Goal: Book appointment/travel/reservation

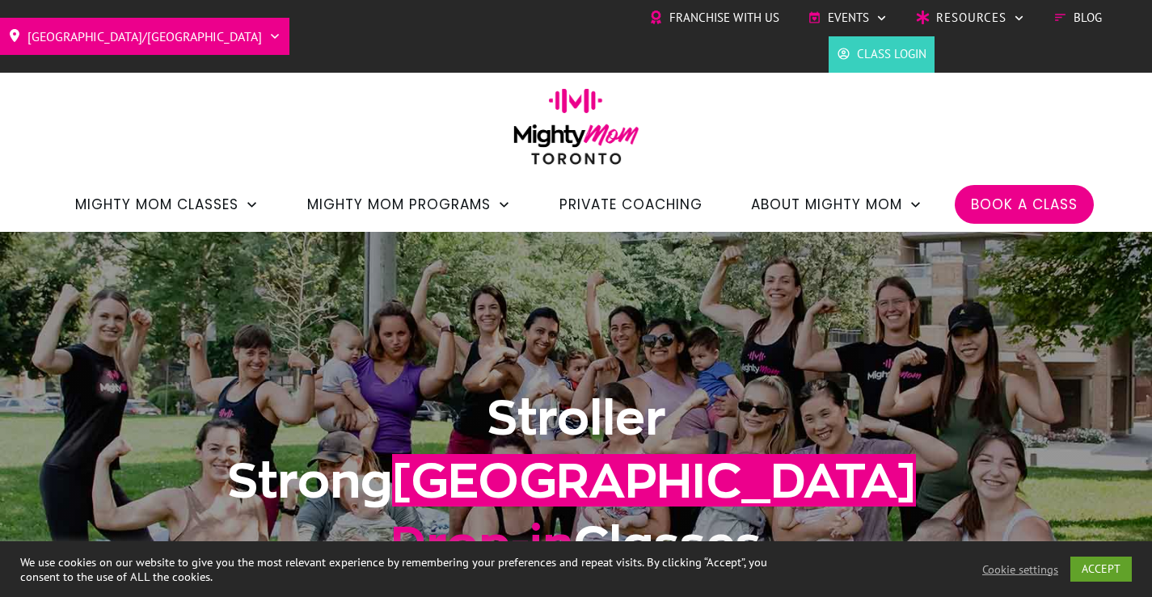
click at [999, 203] on span "Book a Class" at bounding box center [1024, 204] width 107 height 27
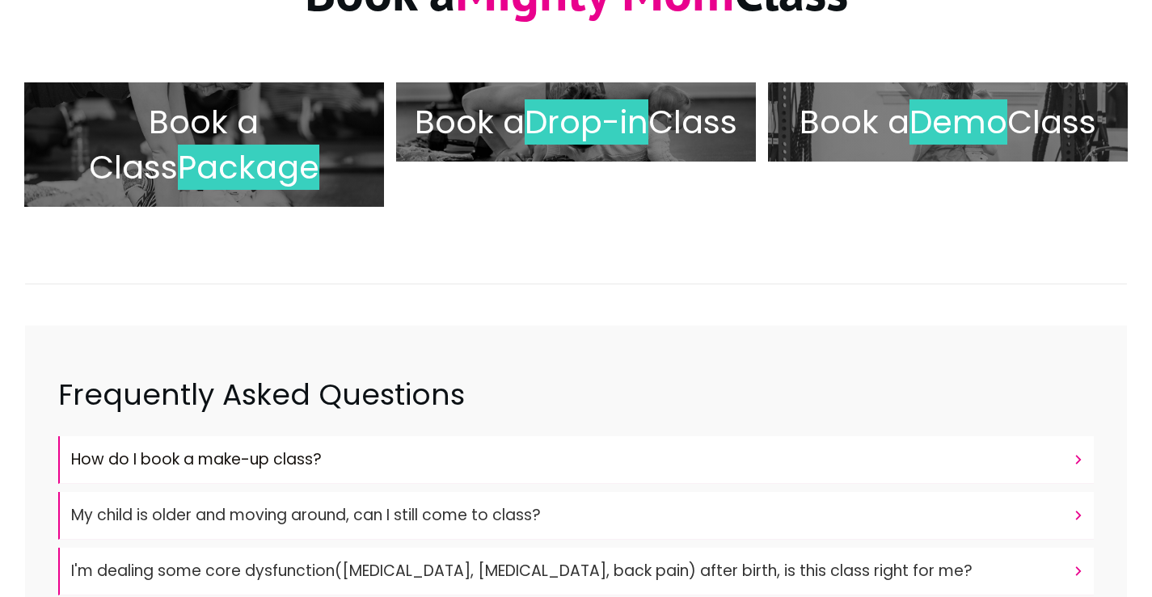
scroll to position [323, 0]
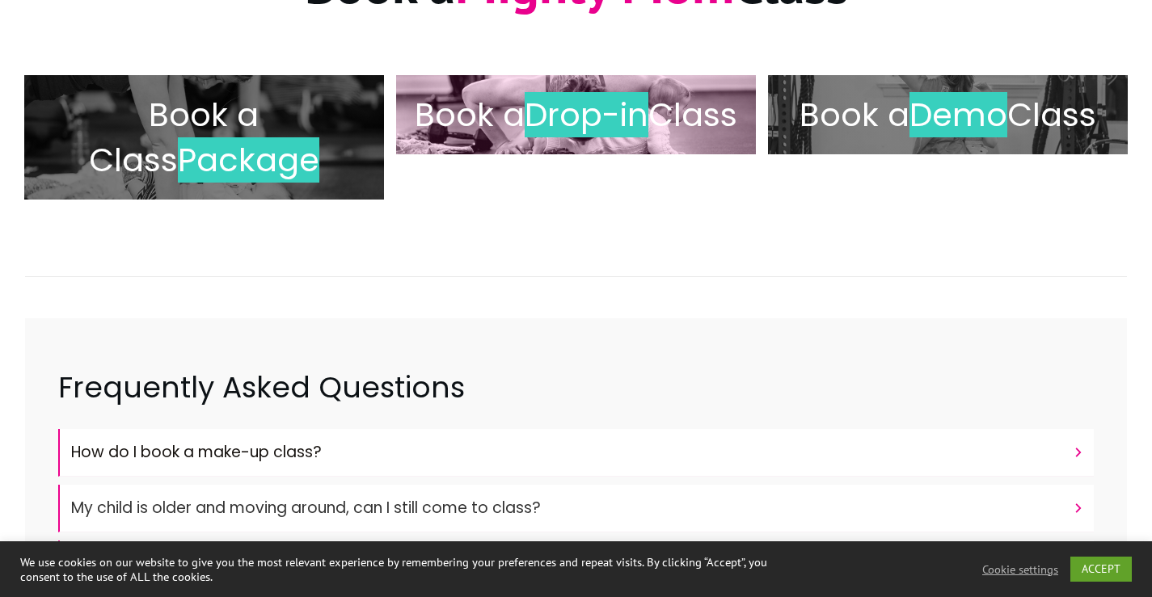
click at [617, 102] on span "Drop-in" at bounding box center [587, 114] width 124 height 45
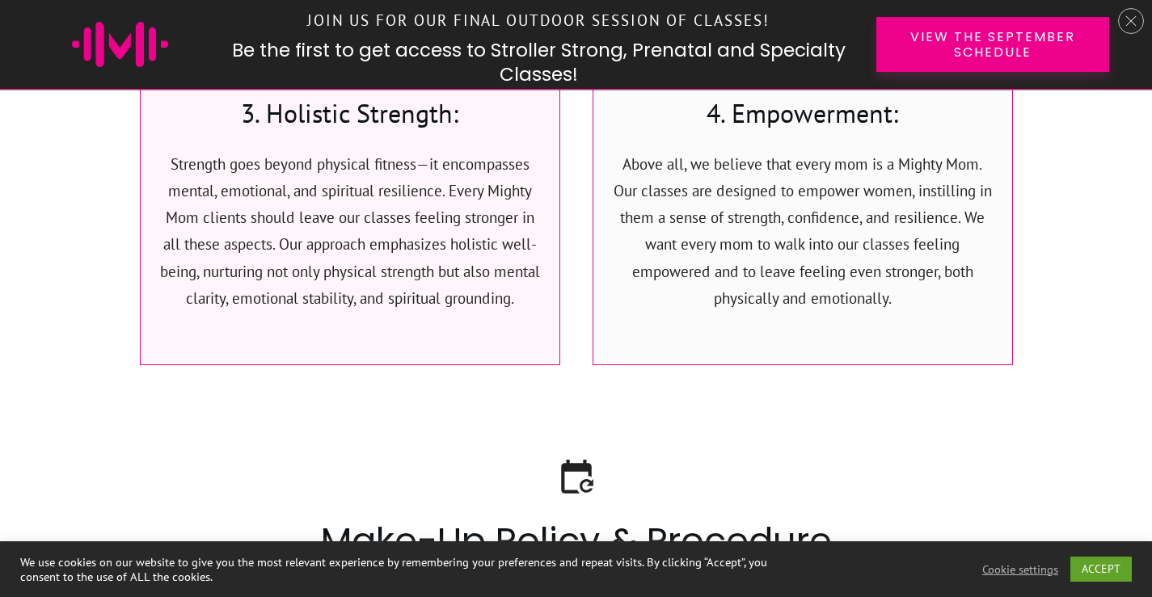
scroll to position [5837, 0]
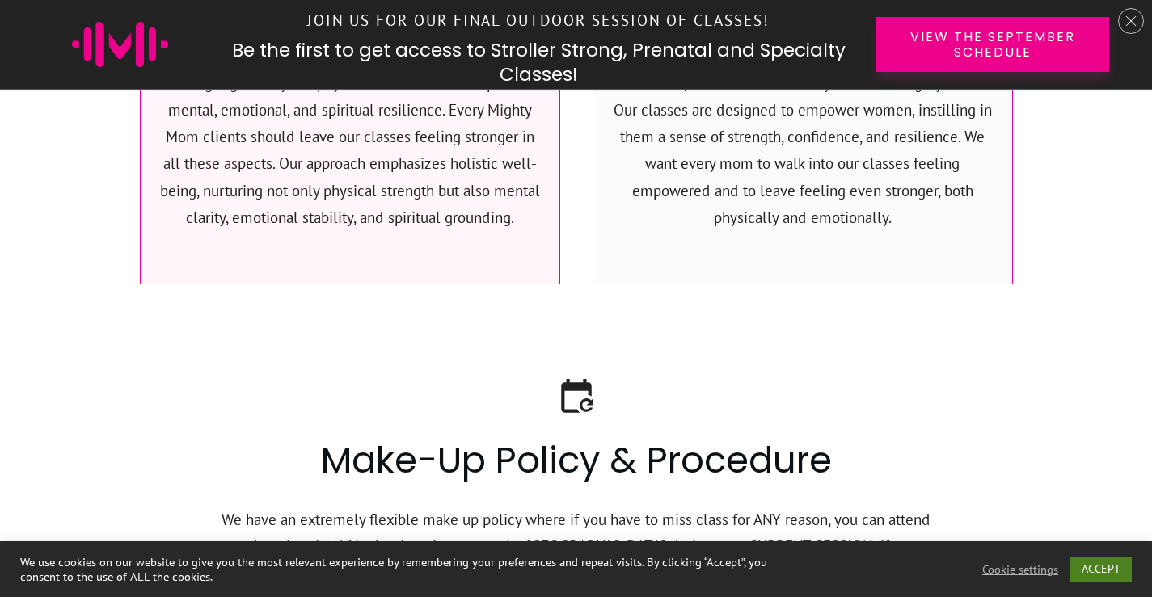
click at [1098, 568] on link "ACCEPT" at bounding box center [1100, 569] width 61 height 25
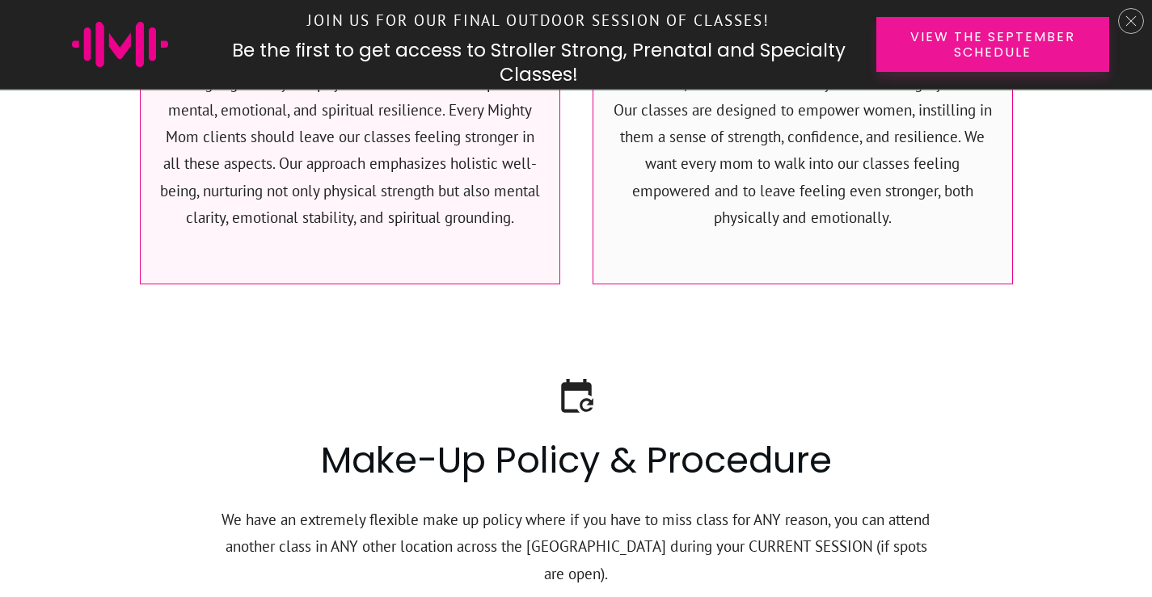
click at [942, 40] on span "View the September Schedule" at bounding box center [993, 44] width 177 height 31
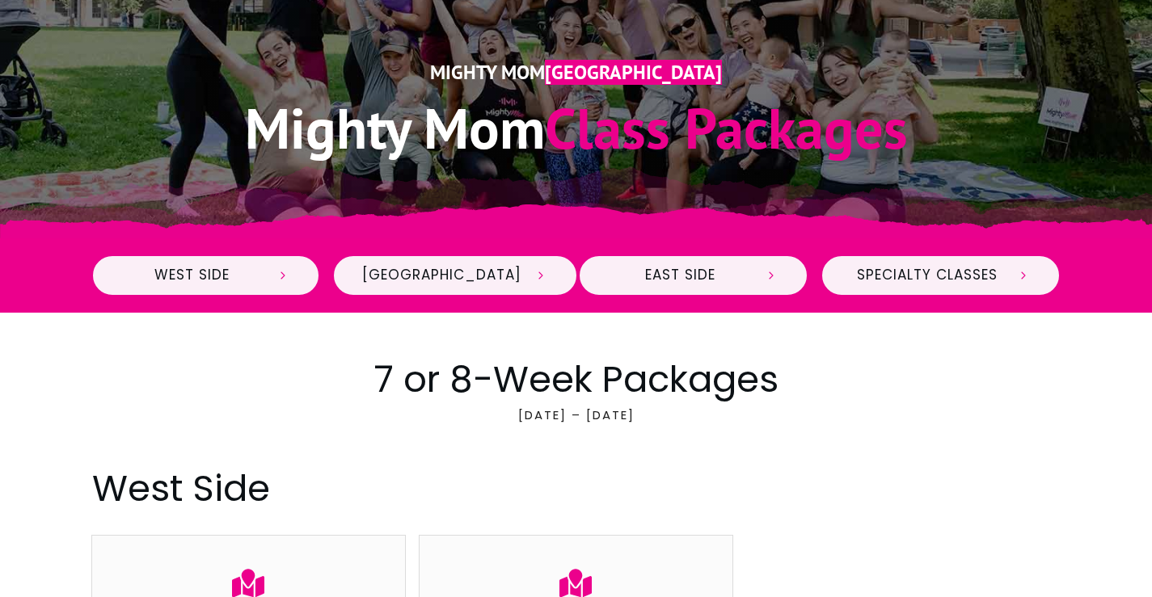
scroll to position [485, 0]
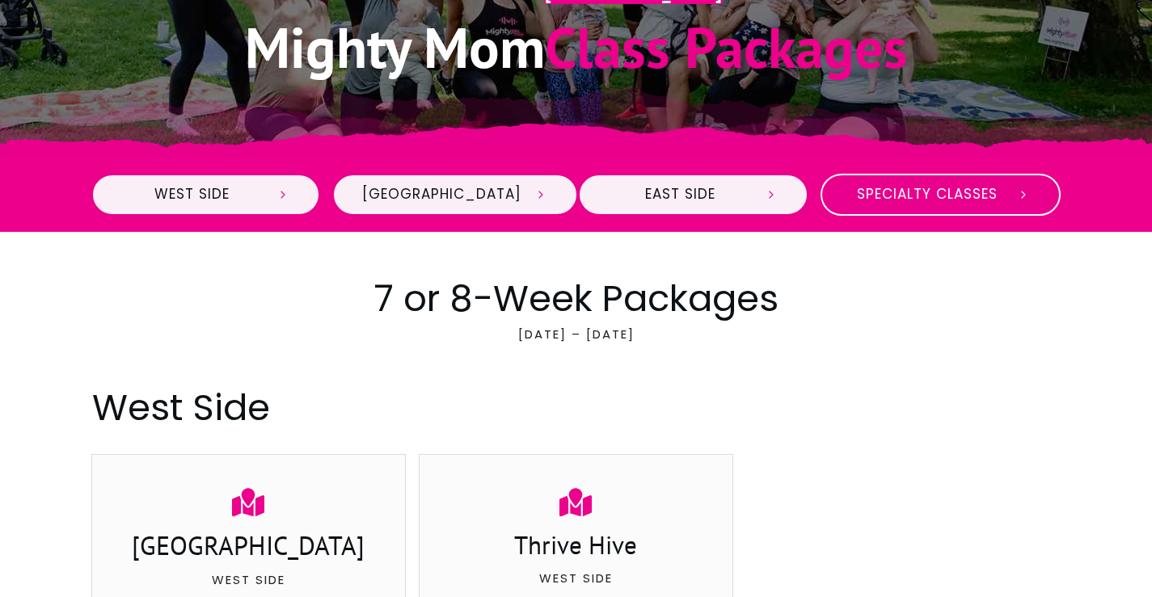
click at [1023, 192] on icon at bounding box center [1024, 195] width 4 height 7
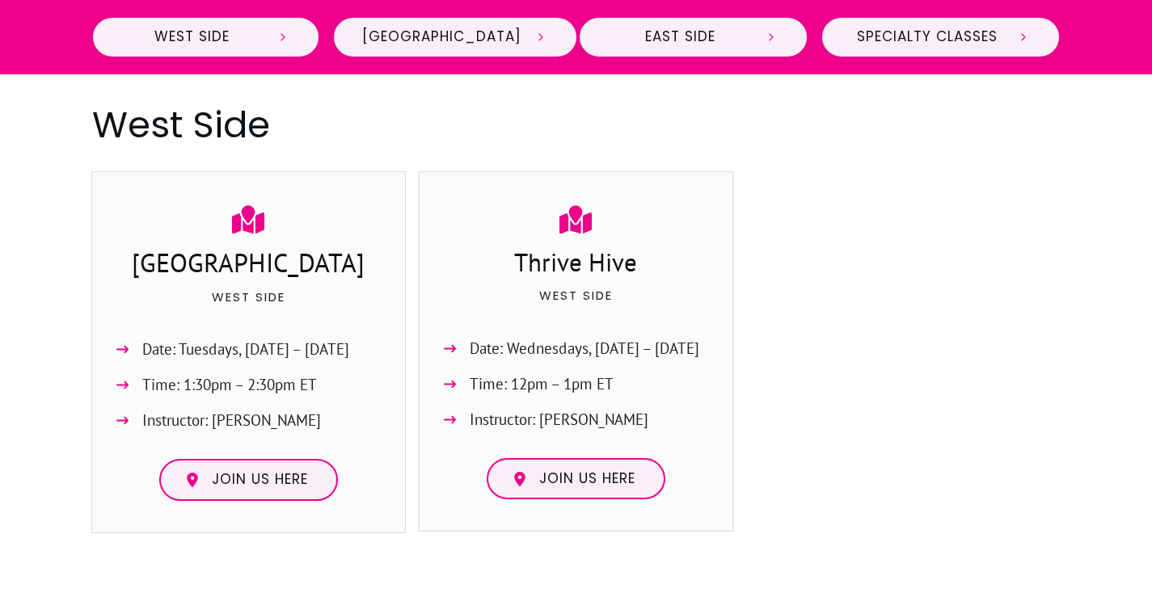
scroll to position [805, 0]
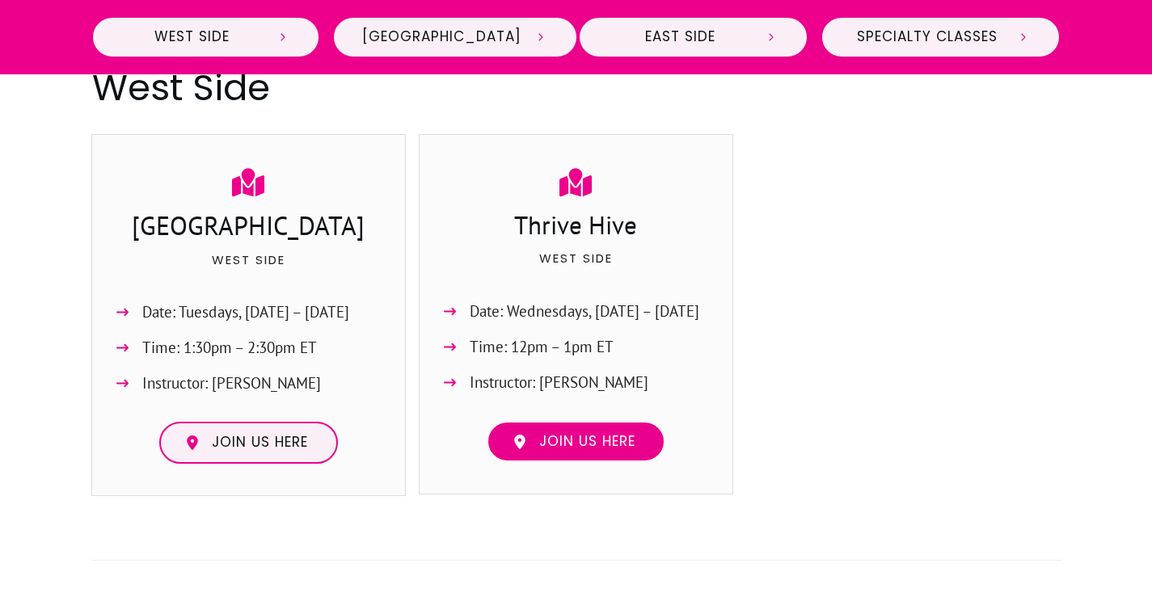
click at [621, 441] on span "Join us here" at bounding box center [587, 442] width 96 height 18
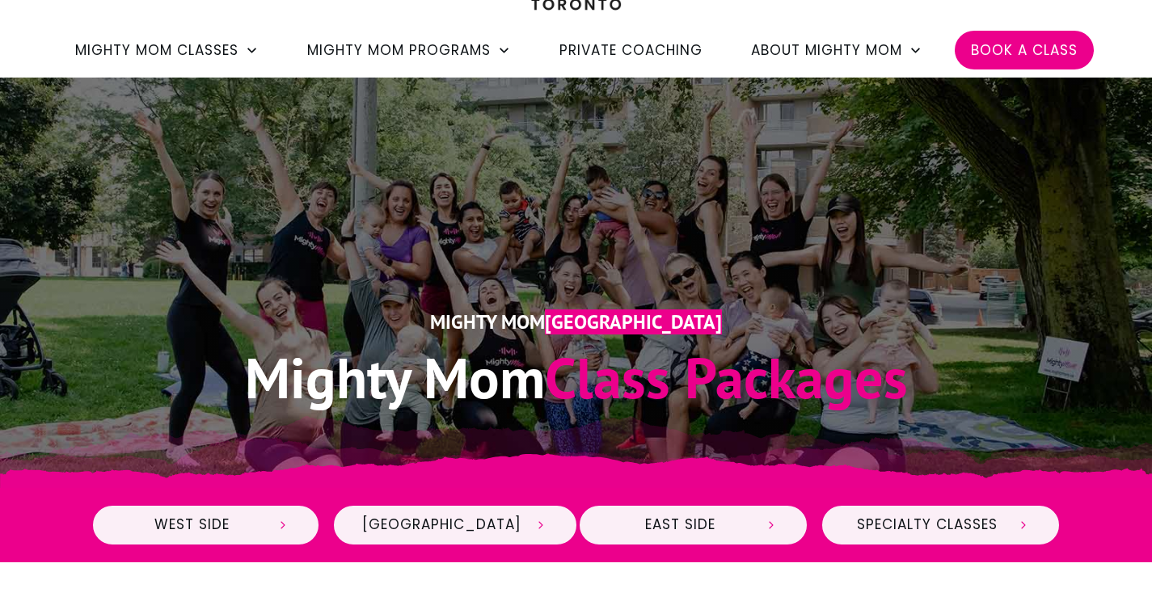
scroll to position [0, 0]
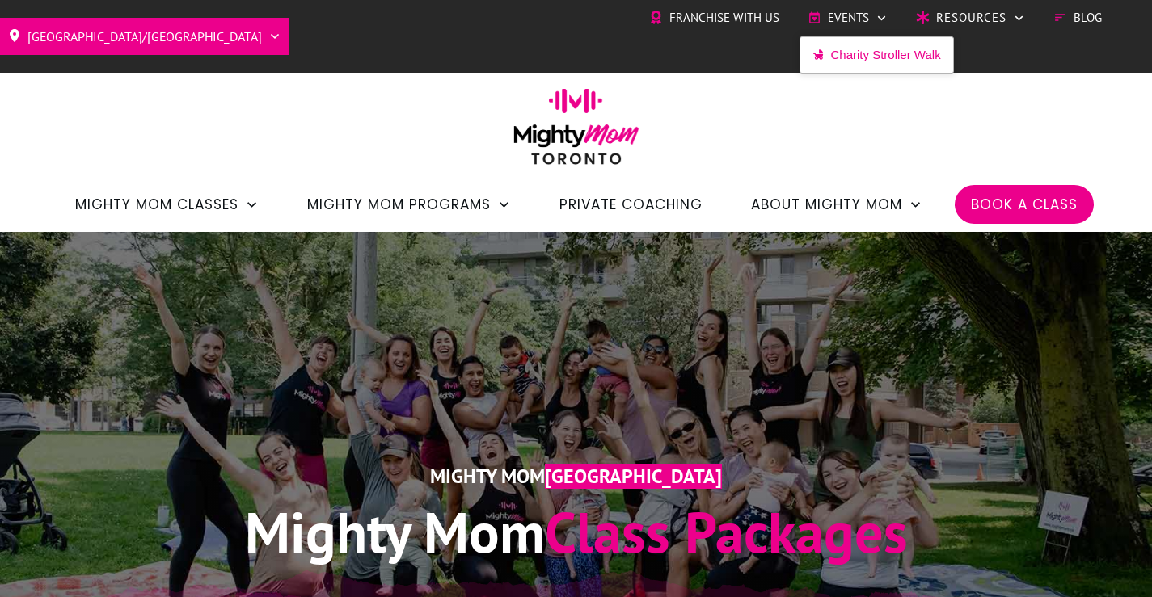
click at [866, 23] on span "Events" at bounding box center [848, 18] width 41 height 24
click at [877, 18] on icon at bounding box center [882, 18] width 12 height 12
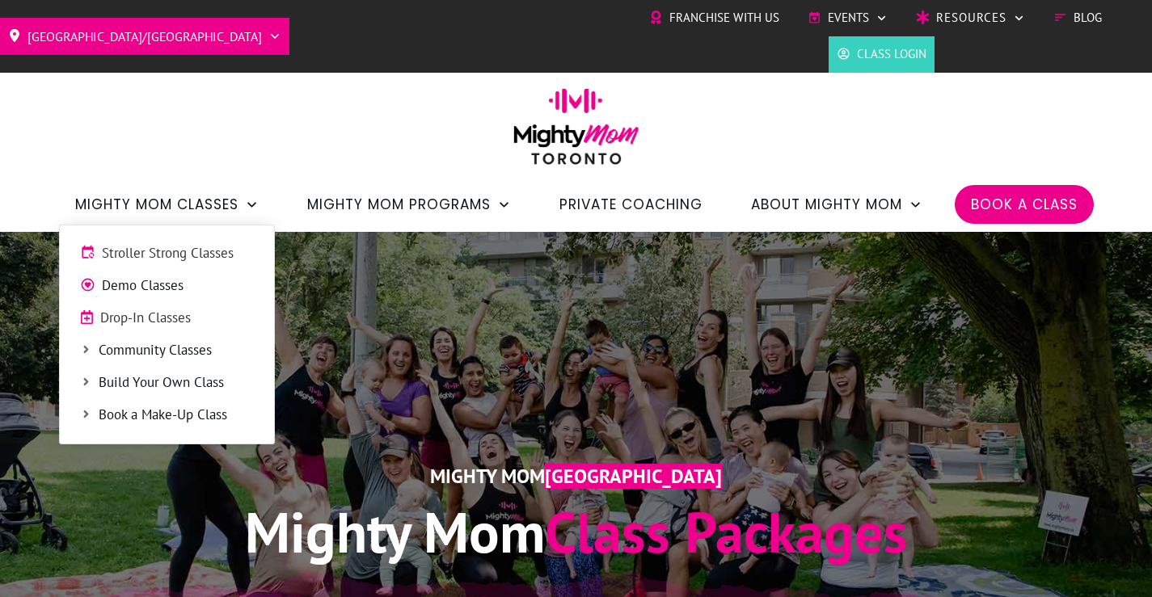
click at [167, 258] on span "Stroller Strong Classes" at bounding box center [178, 253] width 152 height 21
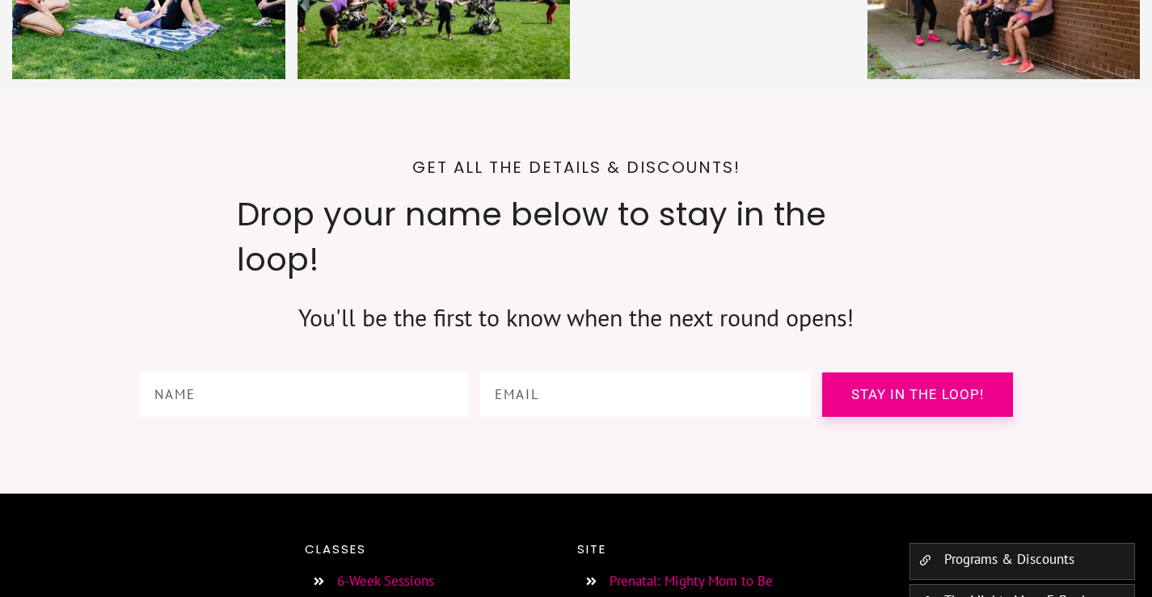
scroll to position [6115, 0]
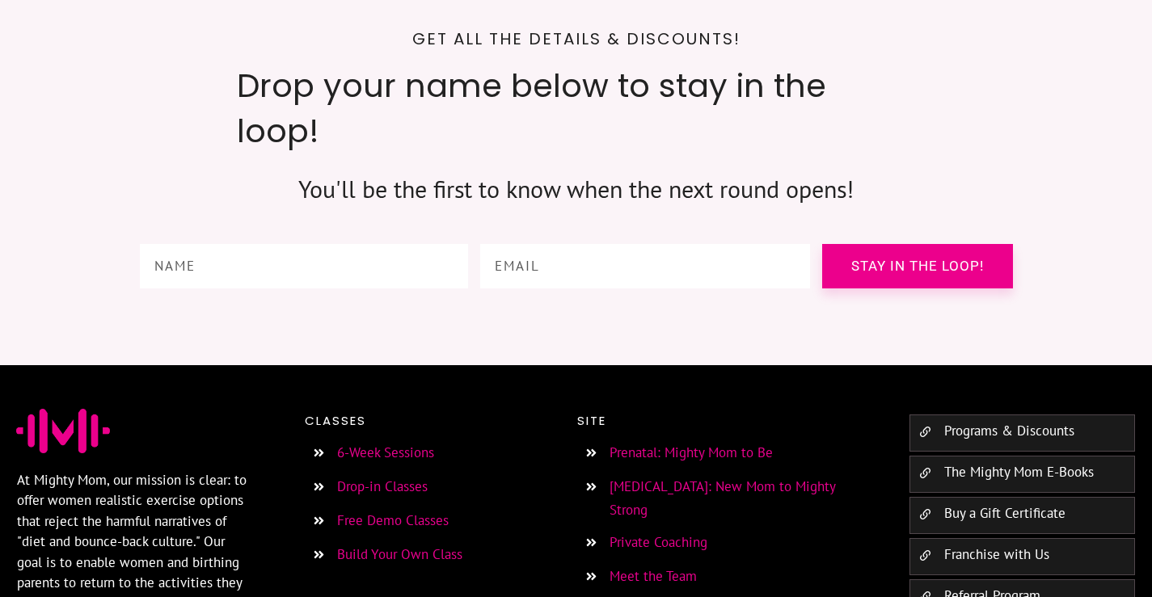
click at [385, 478] on link "Drop-in Classes" at bounding box center [382, 487] width 91 height 18
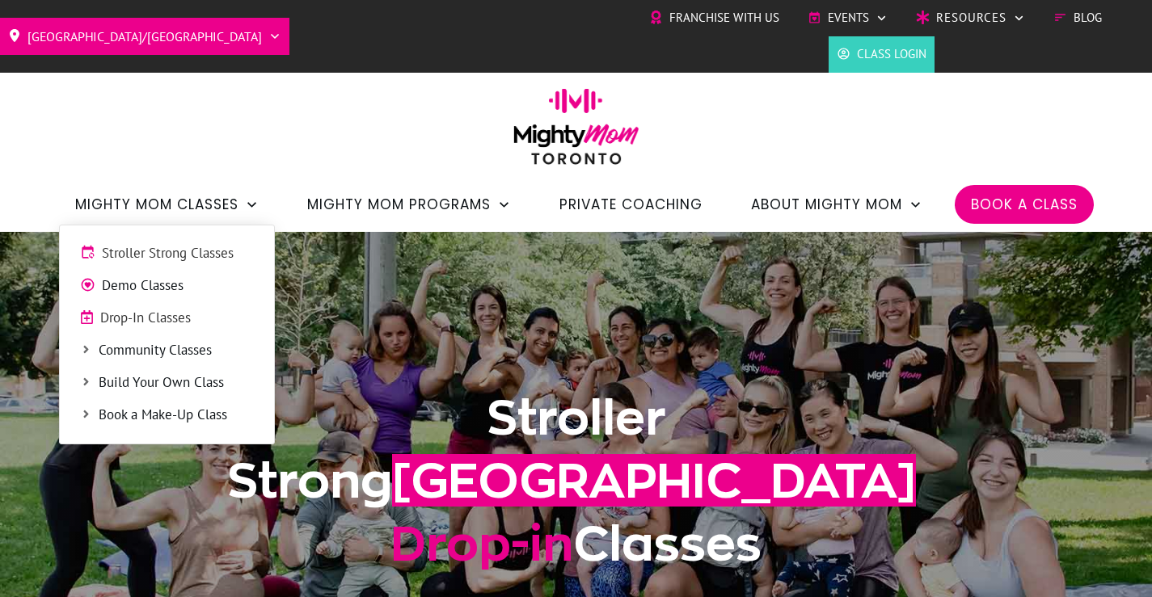
click at [166, 255] on span "Stroller Strong Classes" at bounding box center [178, 253] width 152 height 21
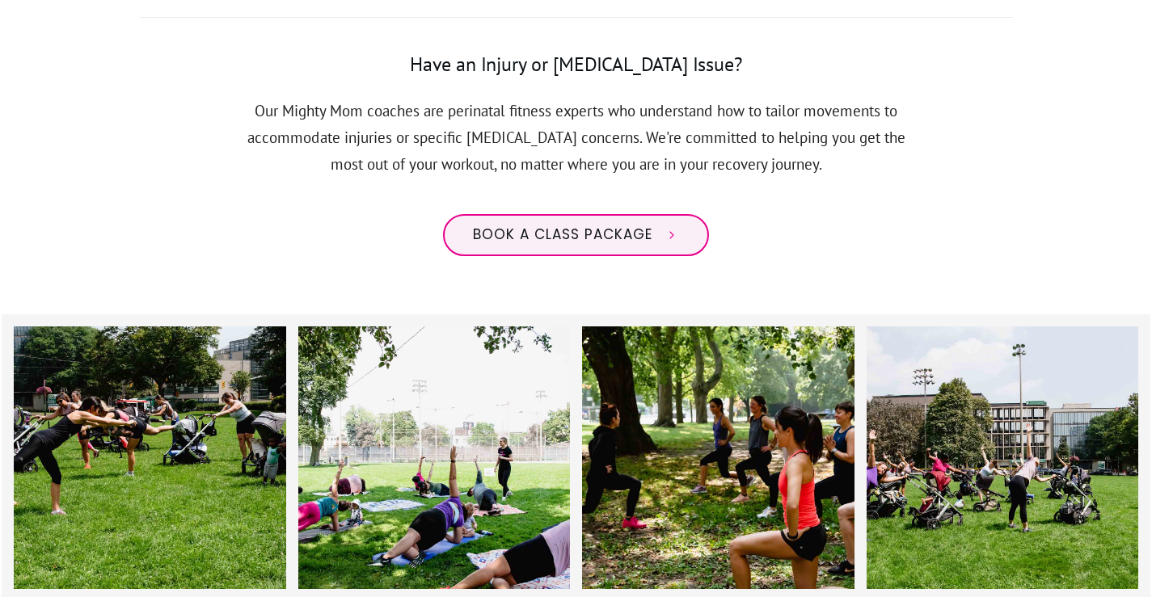
scroll to position [1374, 0]
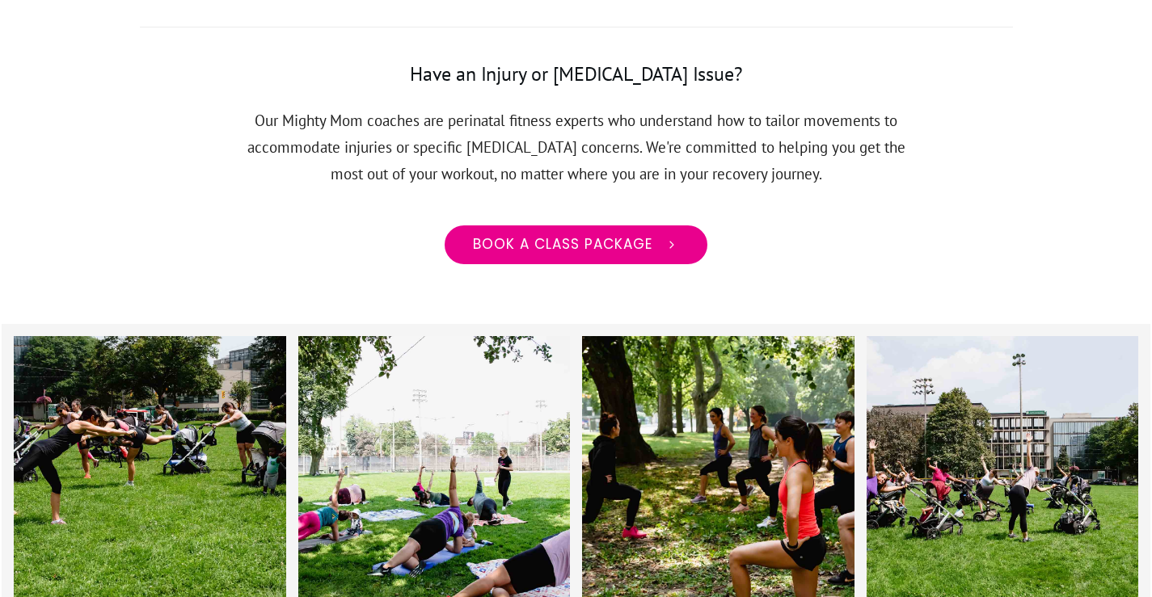
click at [597, 236] on span "Book a class package" at bounding box center [562, 245] width 179 height 18
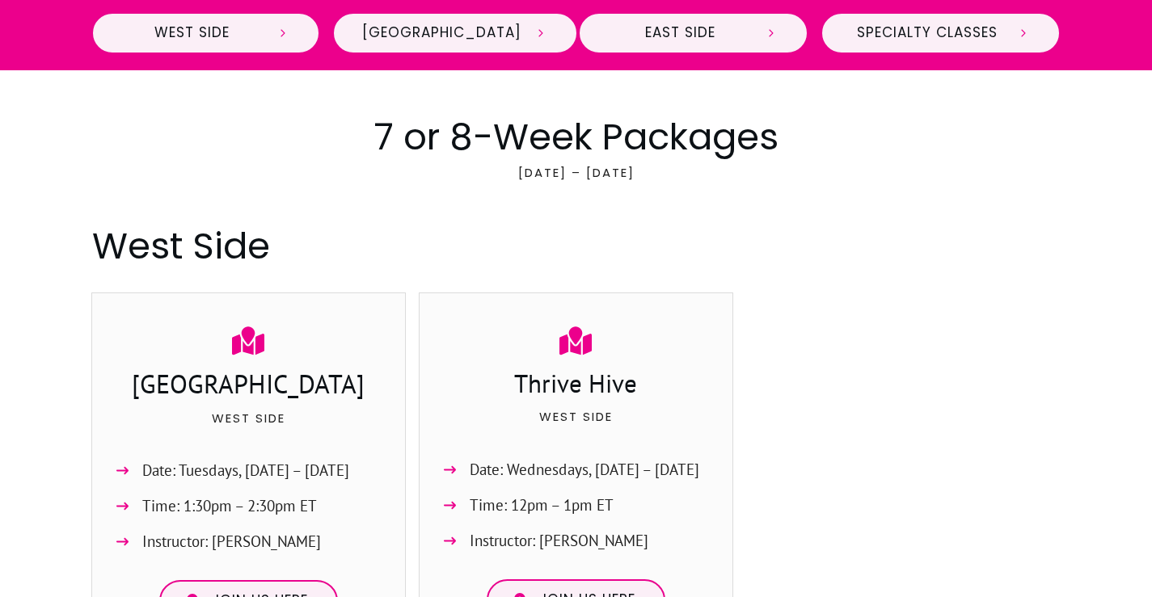
scroll to position [81, 0]
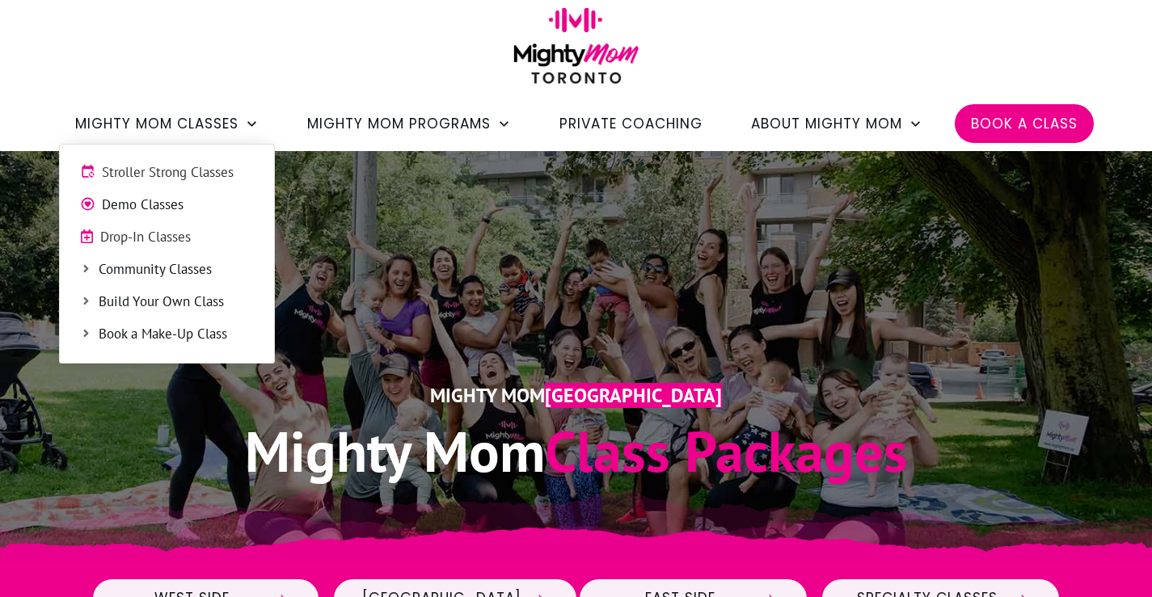
click at [129, 168] on span "Stroller Strong Classes" at bounding box center [178, 173] width 152 height 21
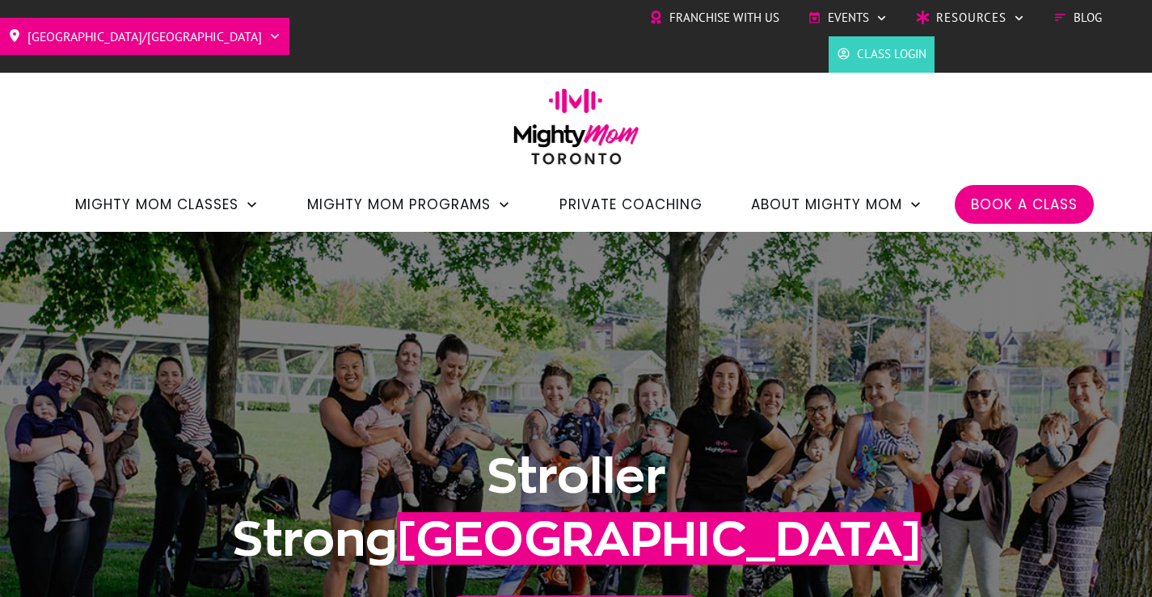
scroll to position [485, 0]
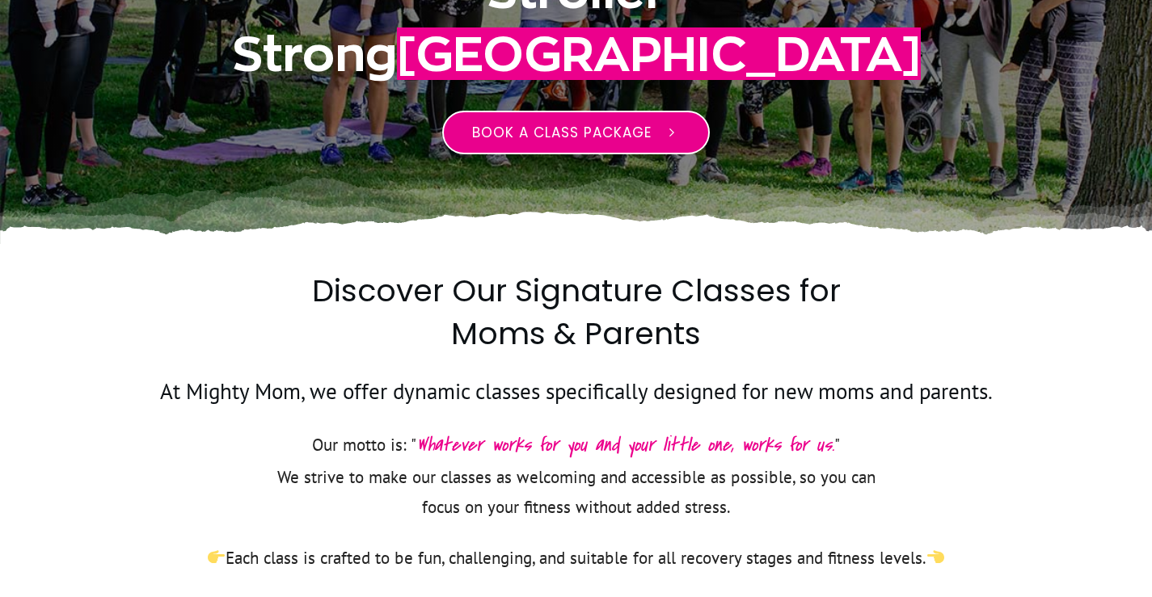
click at [586, 135] on span "Book a class package" at bounding box center [561, 132] width 179 height 19
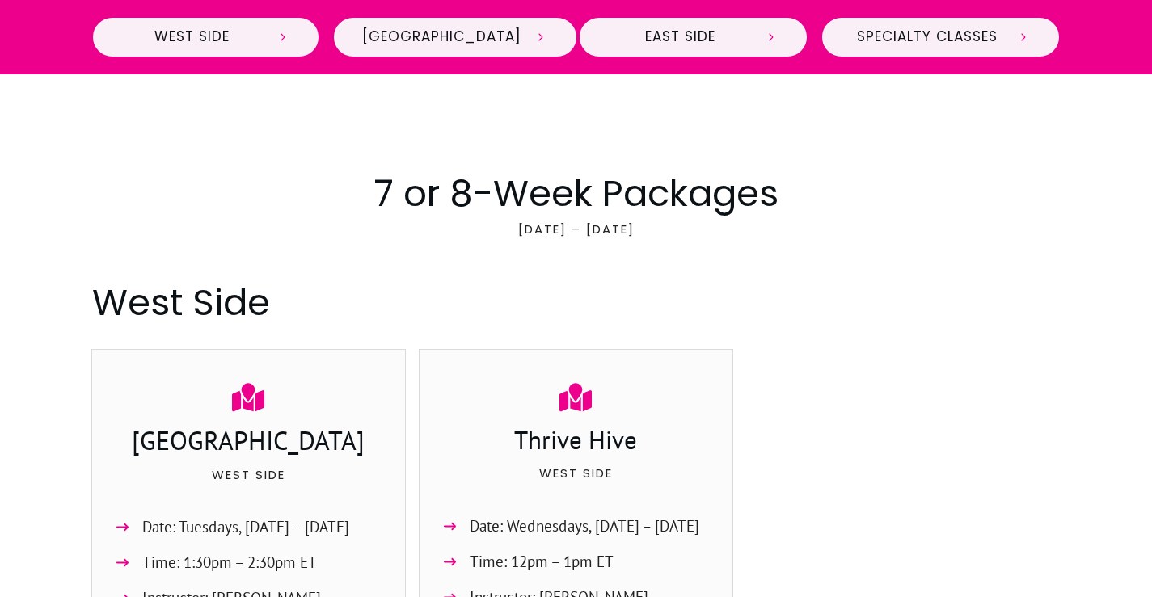
scroll to position [404, 0]
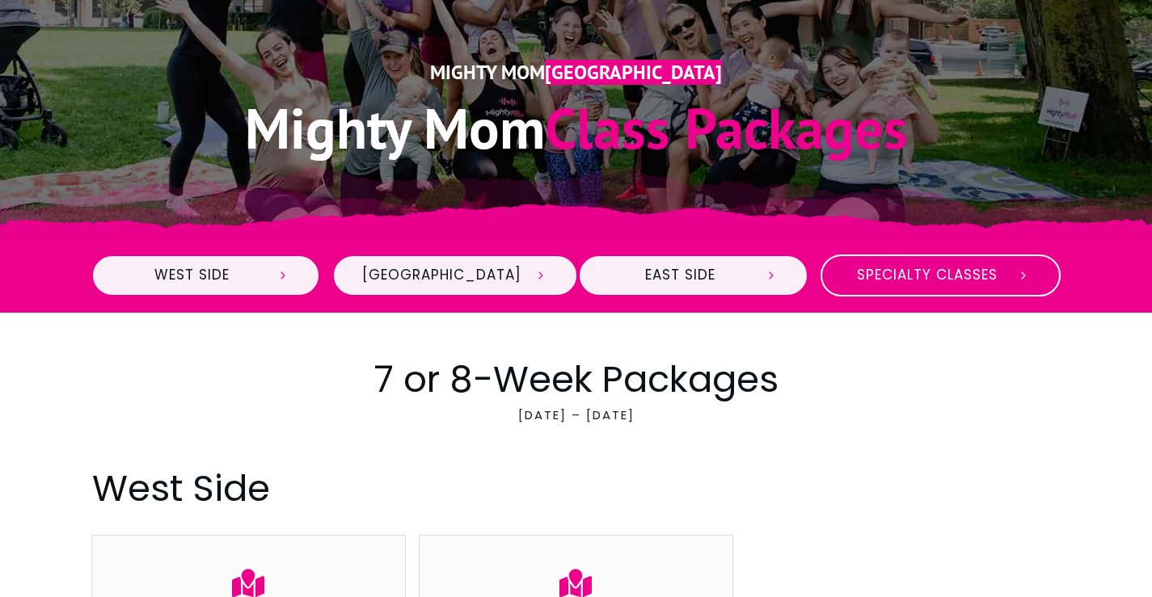
click at [877, 272] on span "Specialty Classes" at bounding box center [928, 276] width 154 height 18
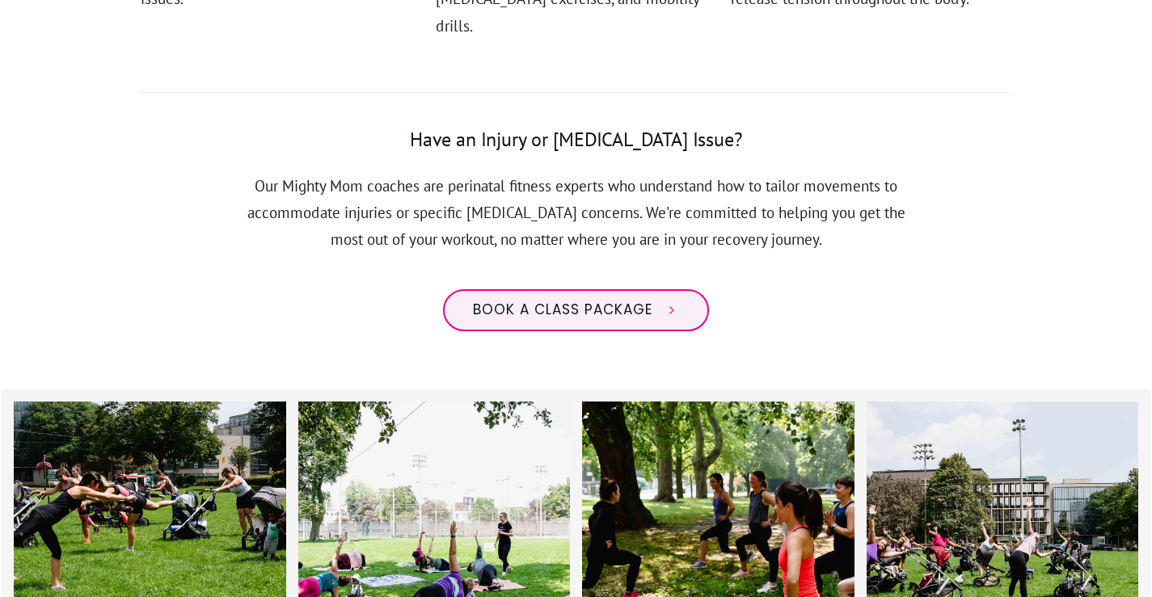
scroll to position [1536, 0]
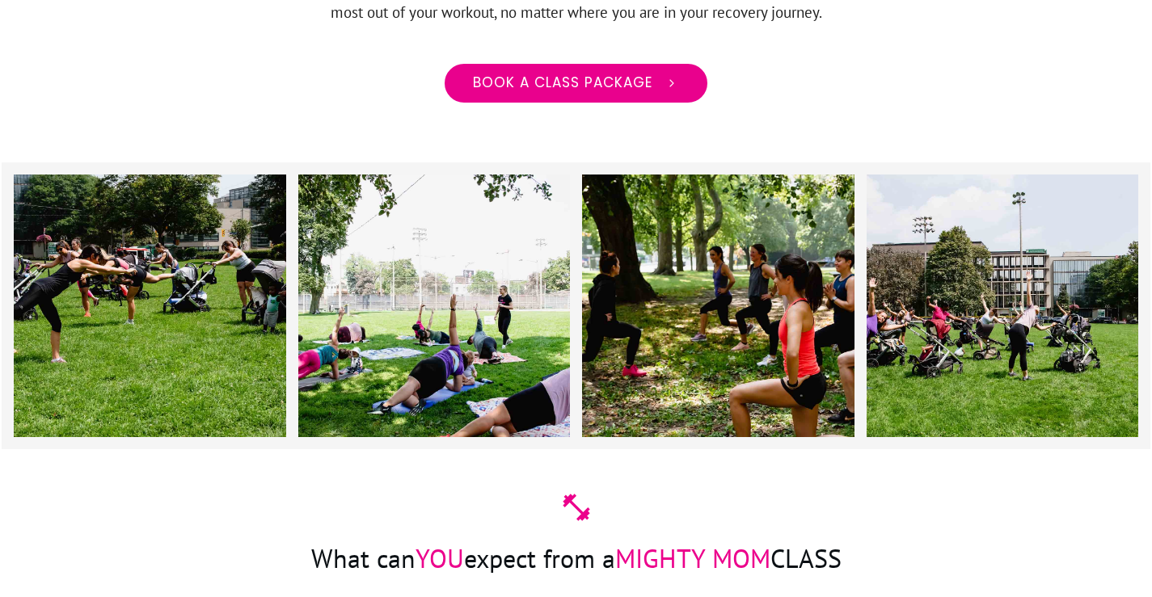
click at [532, 65] on link "Book a class package" at bounding box center [576, 83] width 266 height 42
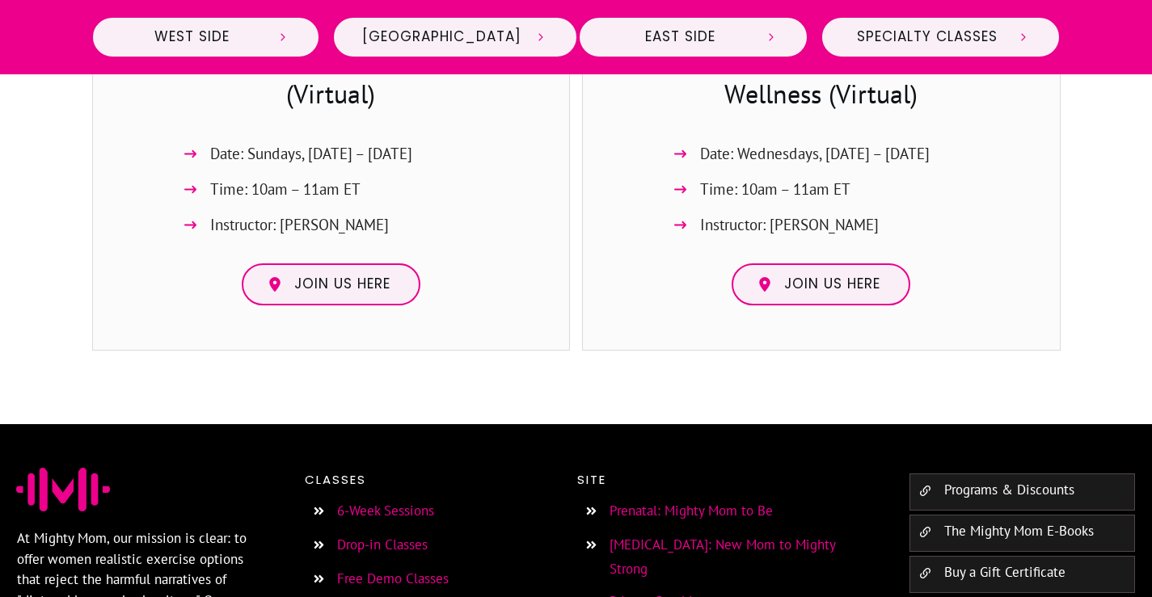
scroll to position [4638, 0]
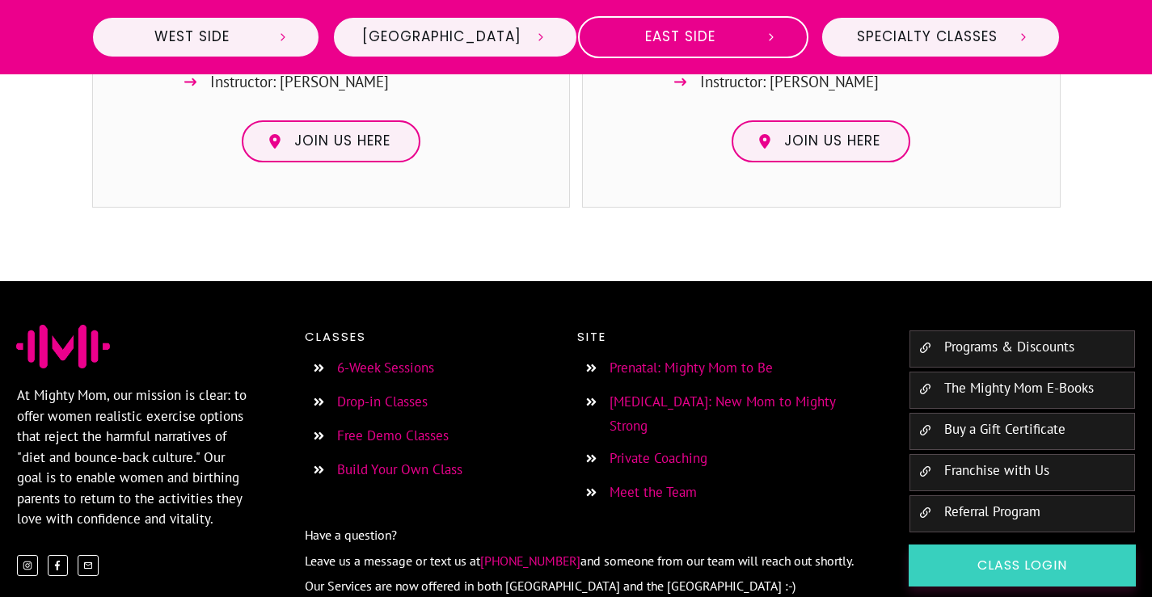
click at [689, 39] on span "East Side" at bounding box center [680, 37] width 144 height 18
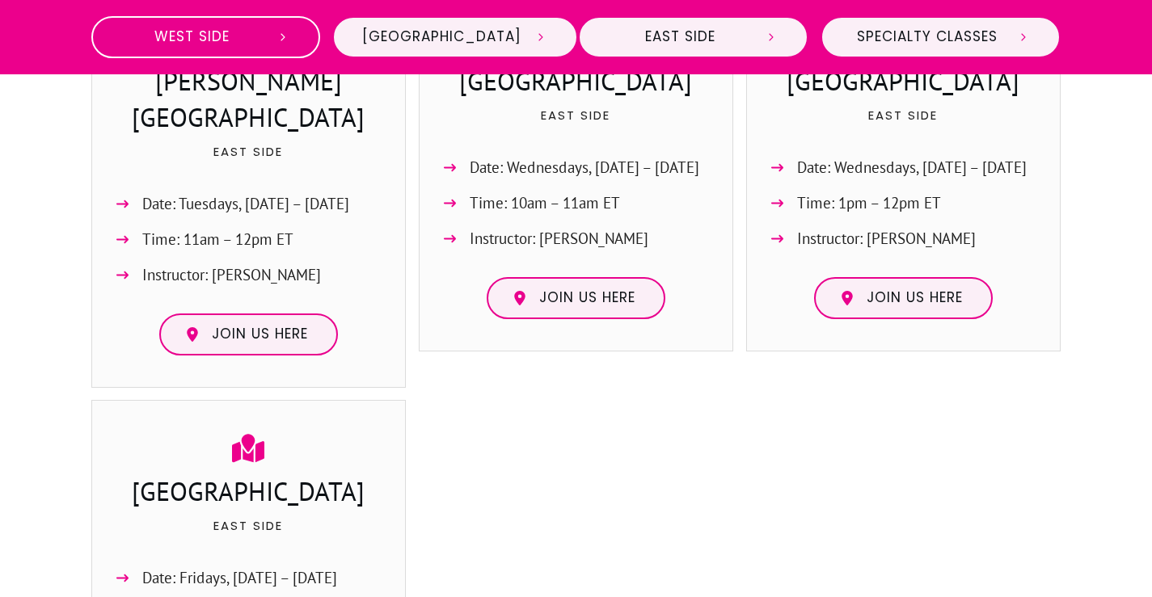
click at [243, 24] on link "West Side" at bounding box center [206, 37] width 230 height 42
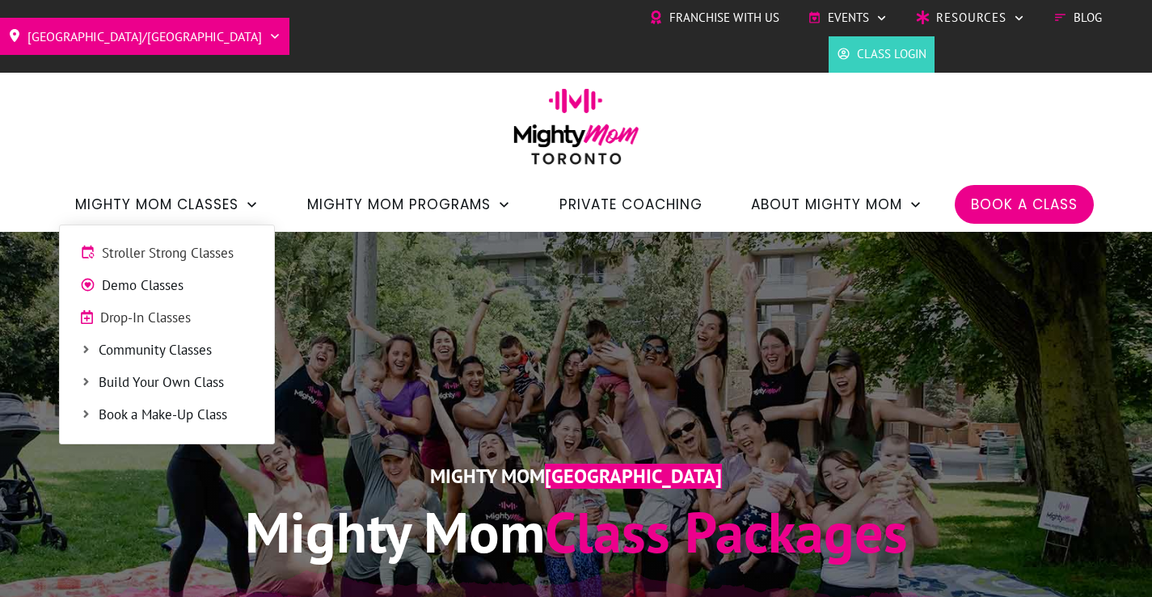
click at [184, 251] on span "Stroller Strong Classes" at bounding box center [178, 253] width 152 height 21
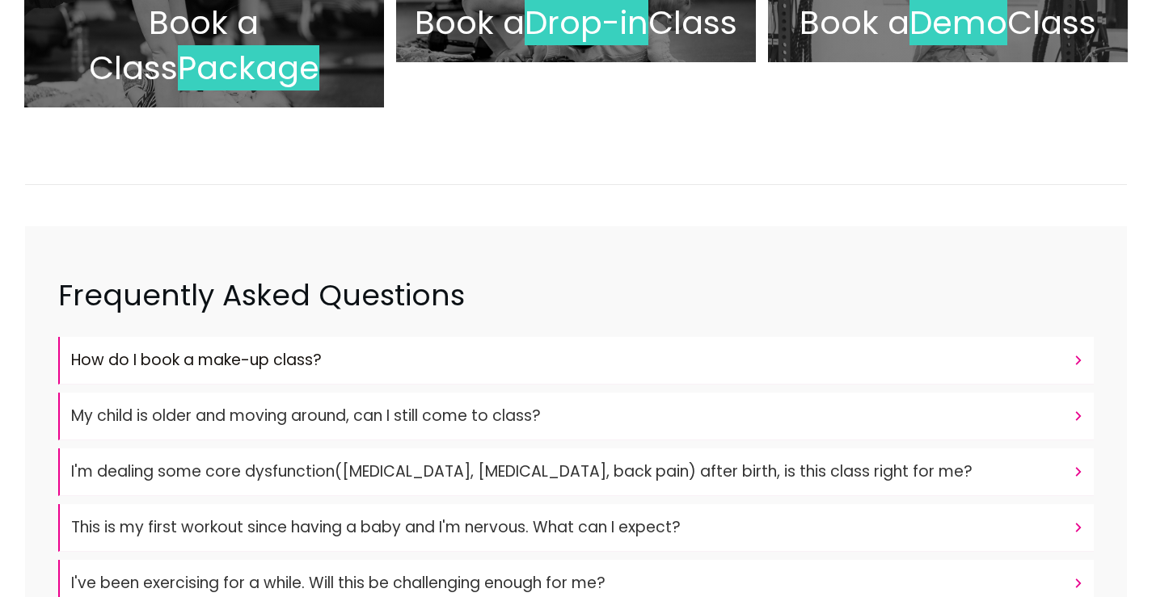
scroll to position [81, 0]
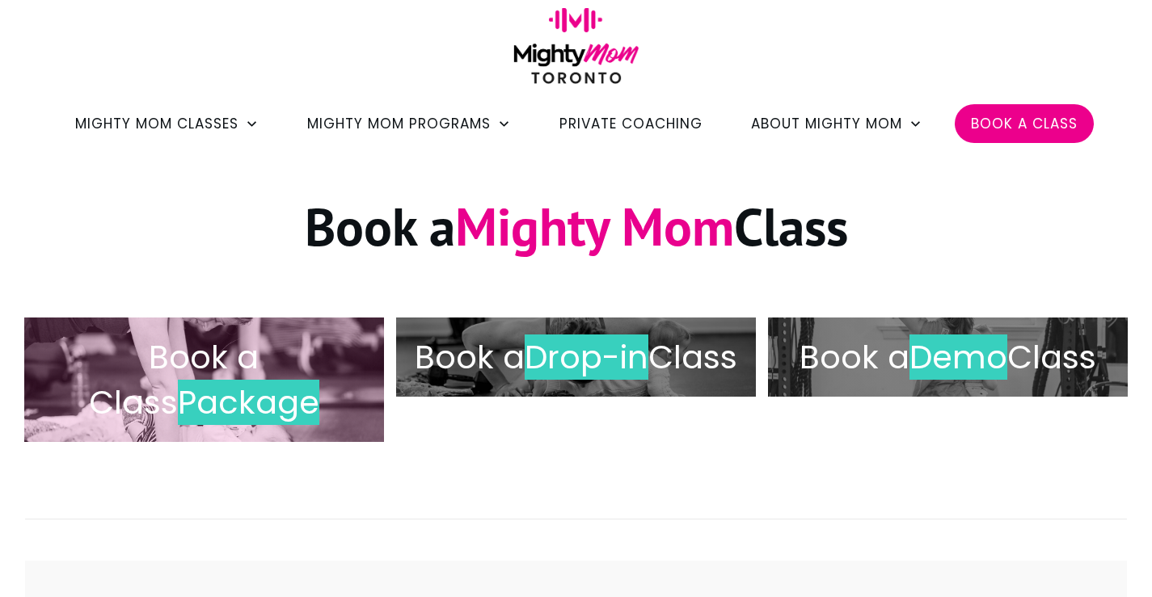
click at [315, 361] on h2 "Book a Class Package" at bounding box center [204, 380] width 326 height 91
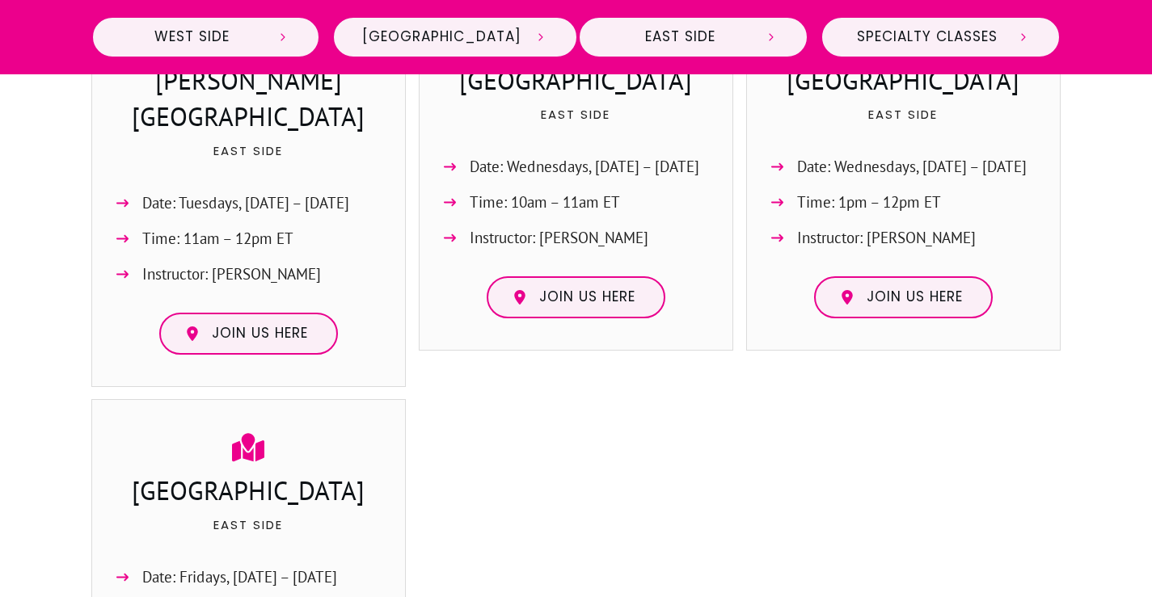
scroll to position [2021, 0]
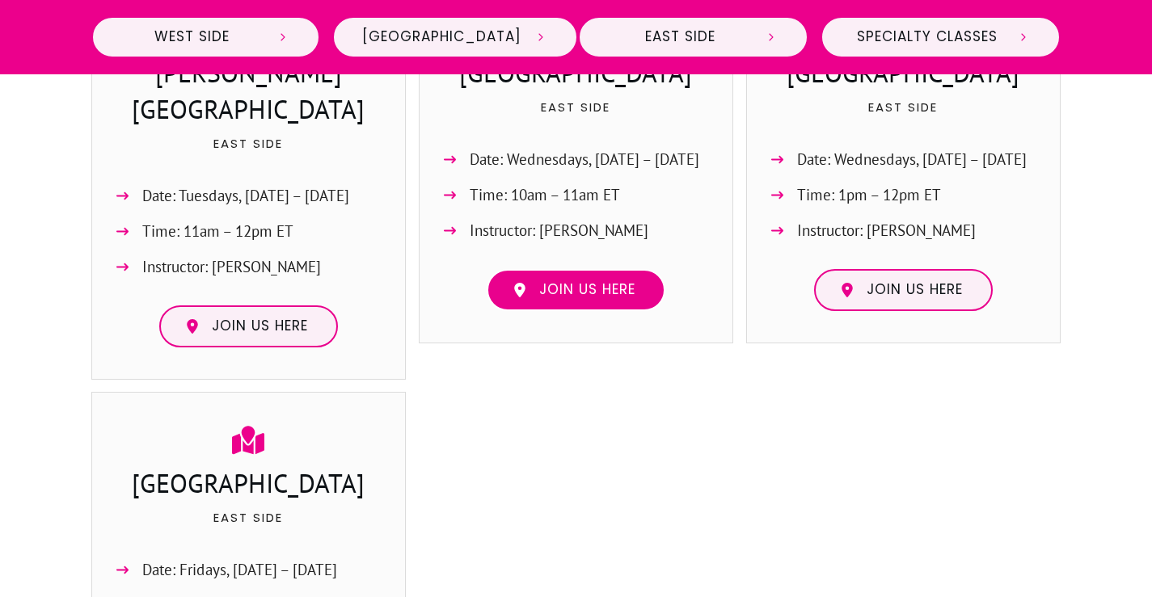
click at [602, 302] on link "Join us here" at bounding box center [576, 290] width 179 height 42
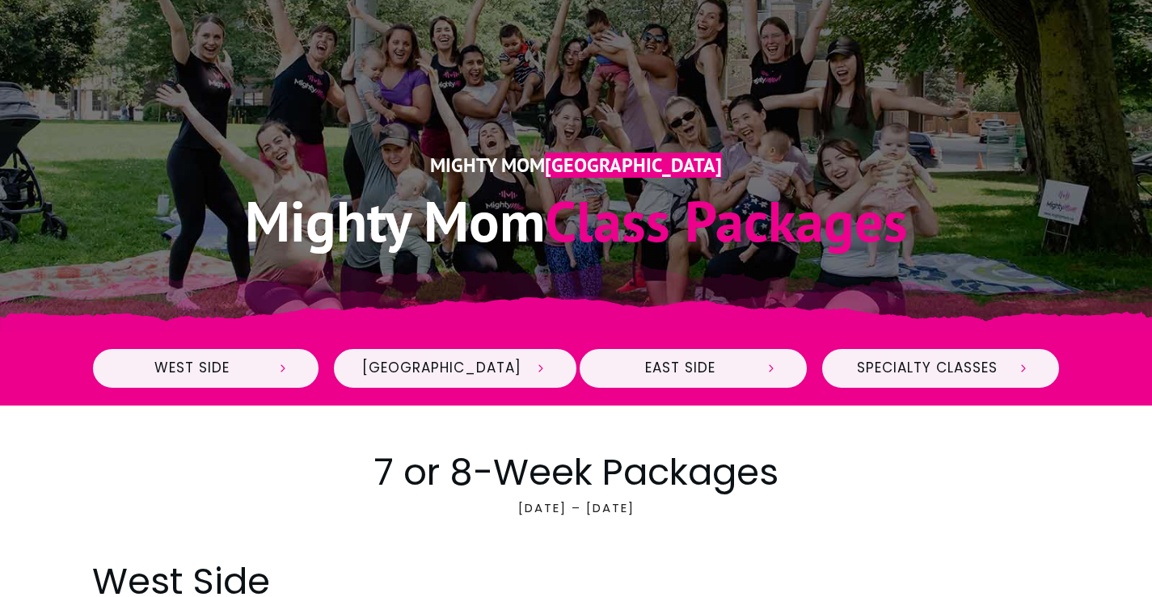
scroll to position [162, 0]
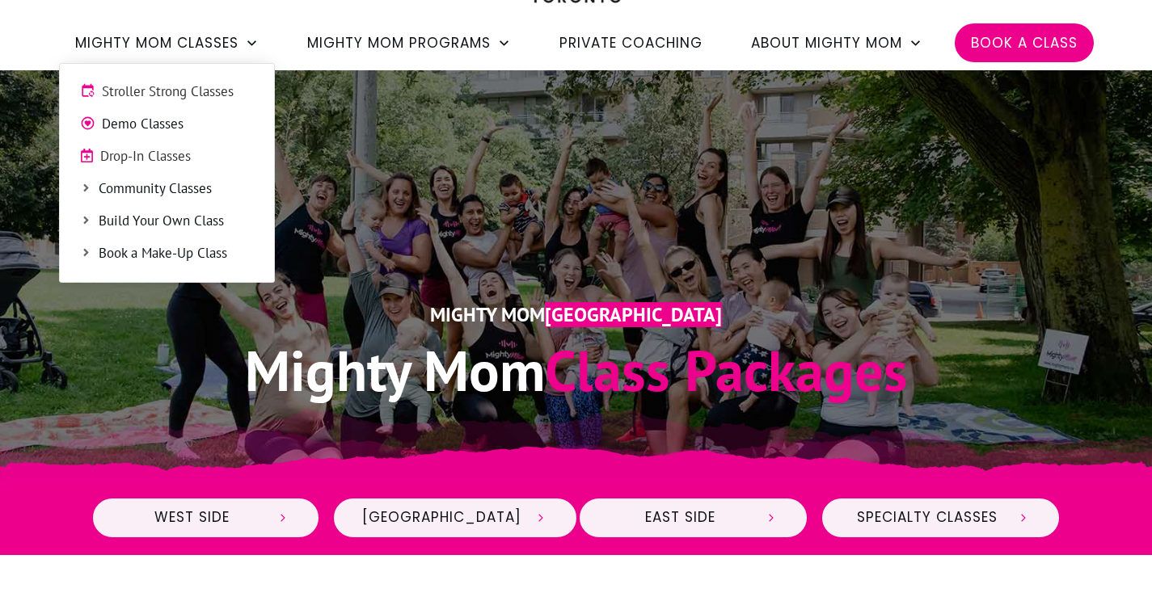
click at [157, 103] on ul "Stroller Strong Classes Demo Classes Drop-In Classes Community Classes Build Yo…" at bounding box center [167, 173] width 216 height 220
click at [166, 91] on span "Stroller Strong Classes" at bounding box center [178, 92] width 152 height 21
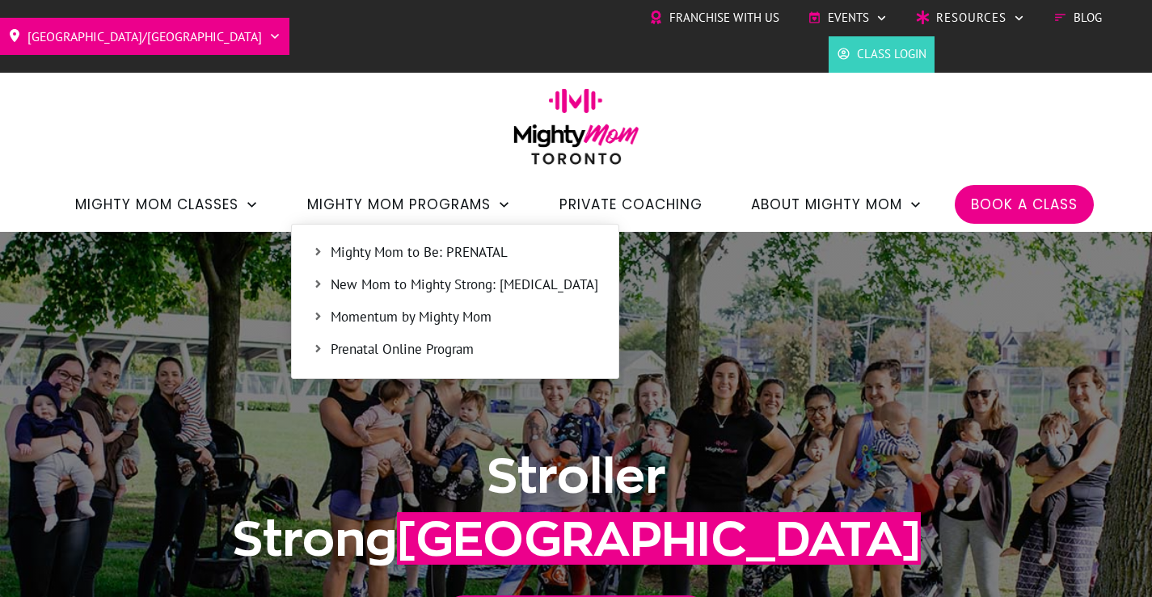
click at [422, 281] on span "New Mom to Mighty Strong: [MEDICAL_DATA]" at bounding box center [465, 285] width 268 height 21
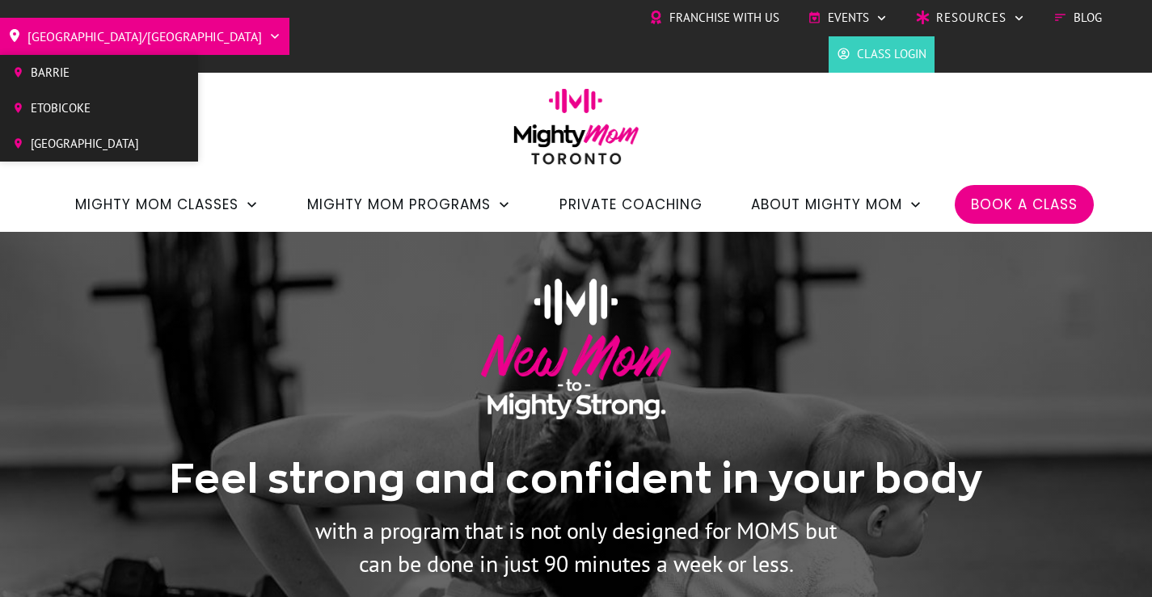
click at [87, 137] on span "[GEOGRAPHIC_DATA]" at bounding box center [85, 144] width 108 height 24
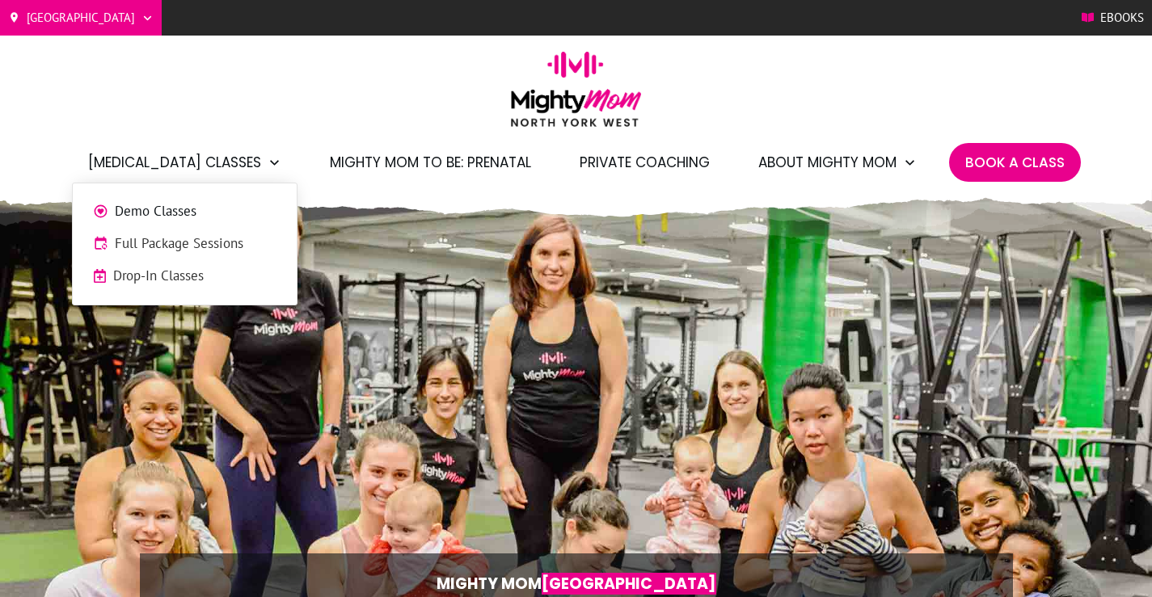
click at [183, 275] on span "Drop-In Classes" at bounding box center [194, 276] width 163 height 21
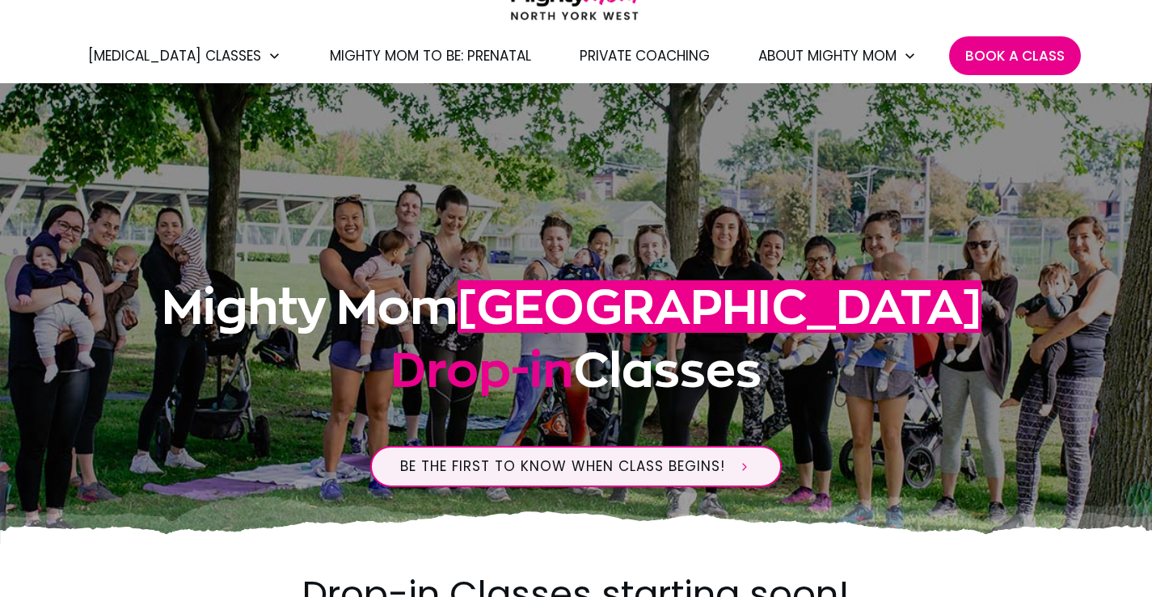
scroll to position [9, 0]
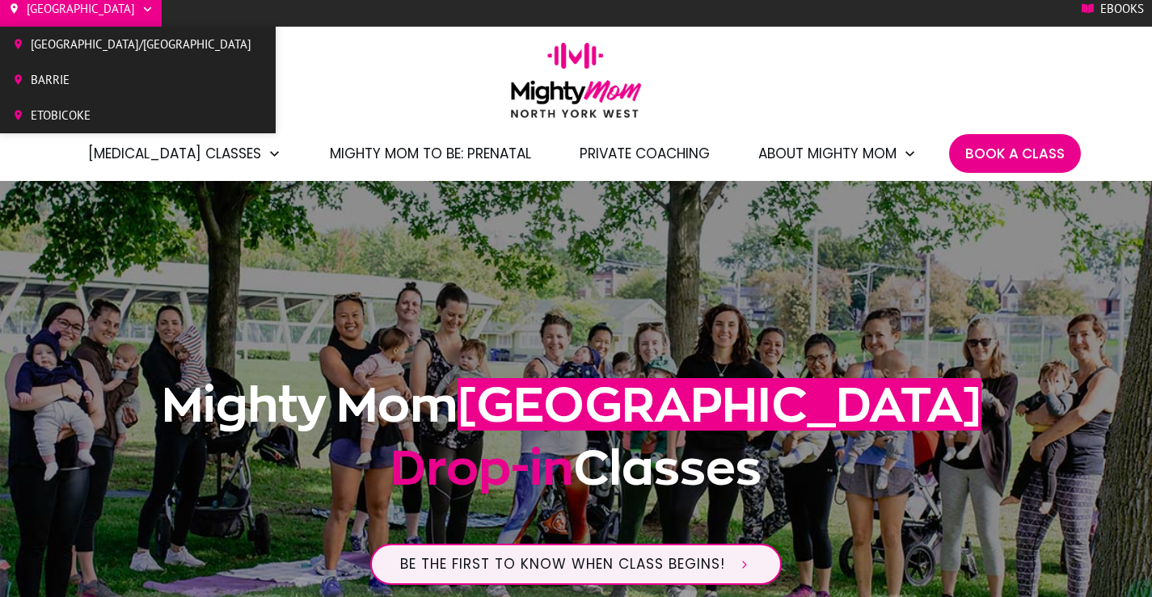
click at [82, 43] on span "[GEOGRAPHIC_DATA]/[GEOGRAPHIC_DATA]" at bounding box center [141, 44] width 221 height 24
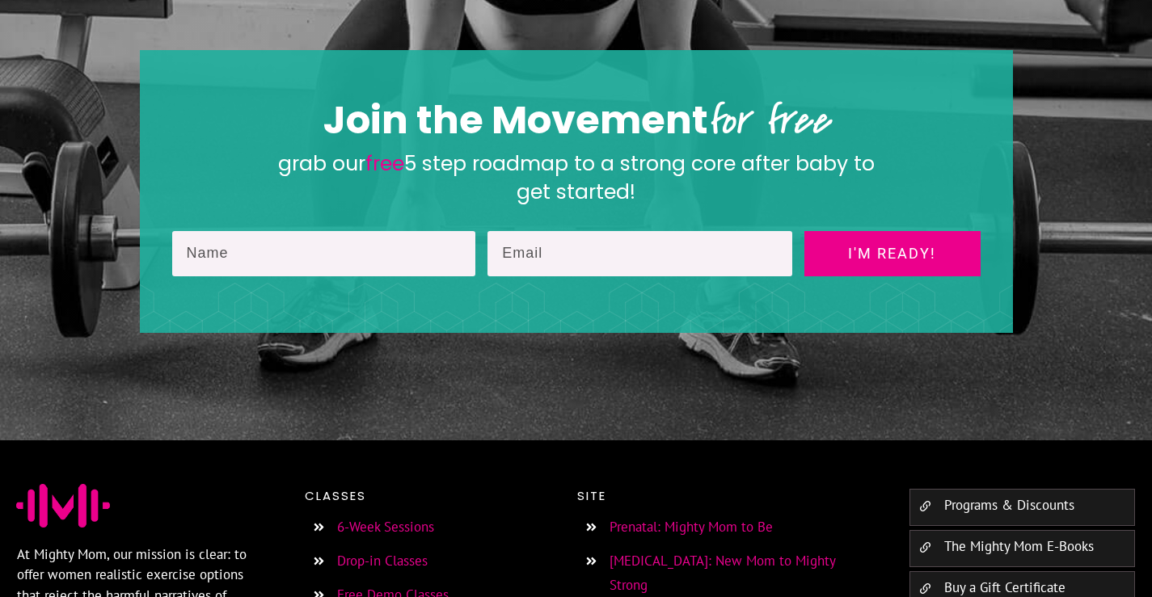
scroll to position [2953, 0]
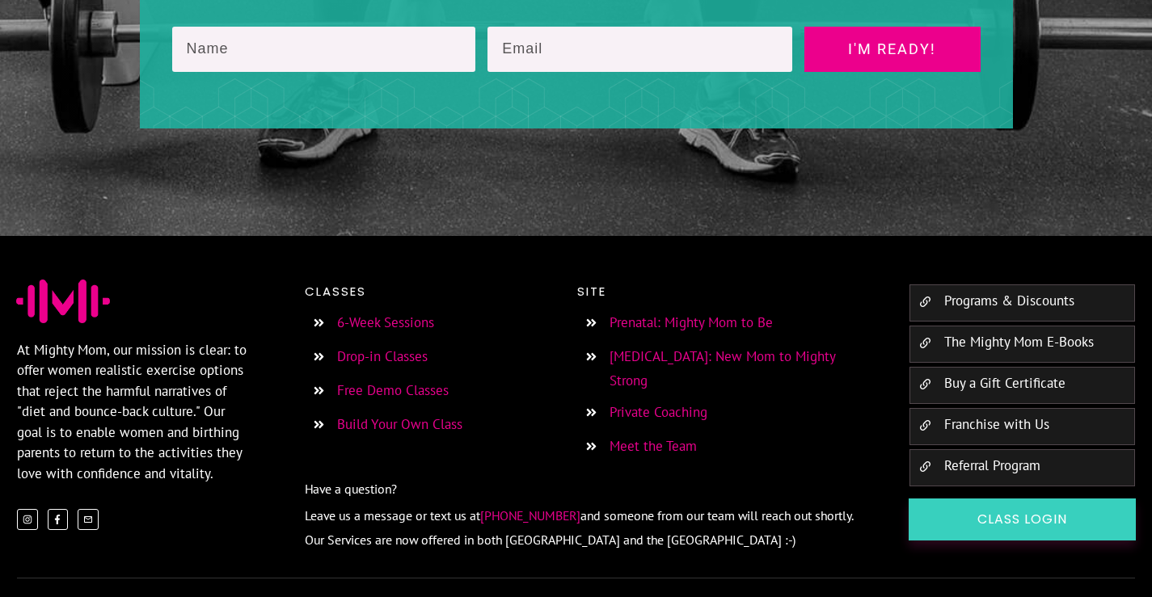
click at [416, 314] on link "6-Week Sessions" at bounding box center [385, 323] width 97 height 18
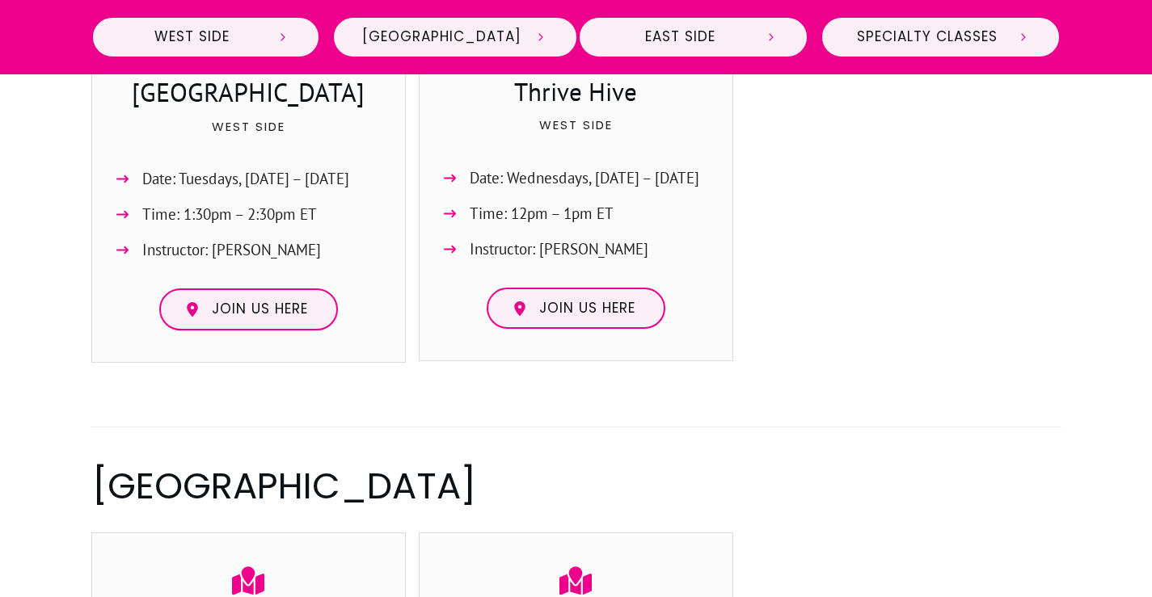
scroll to position [757, 0]
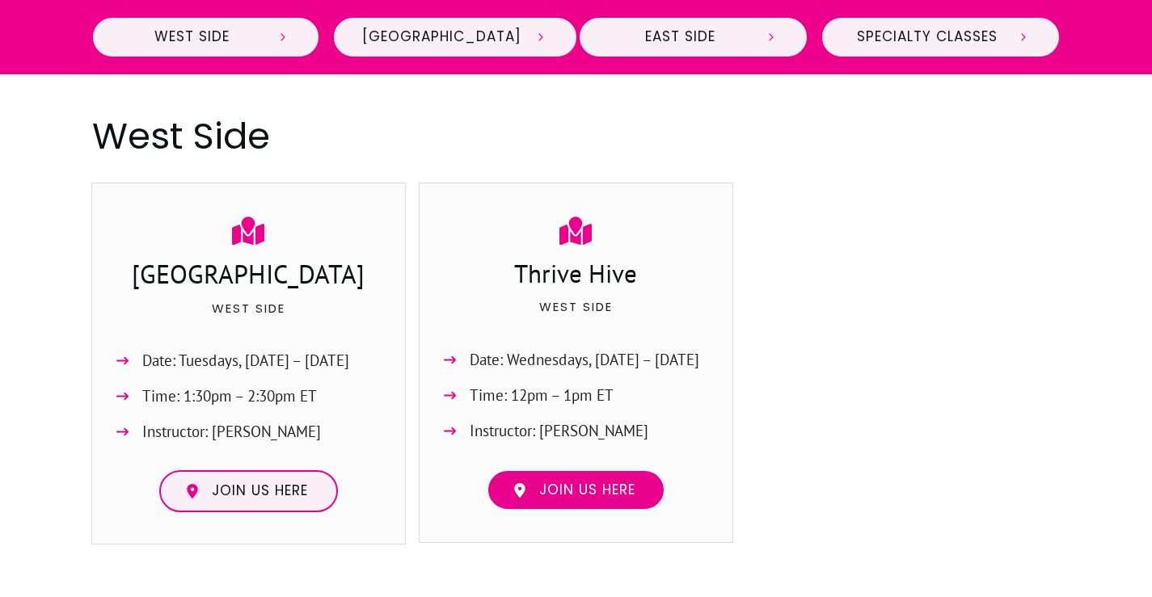
click at [568, 493] on span "Join us here" at bounding box center [587, 491] width 96 height 18
